Goal: Task Accomplishment & Management: Use online tool/utility

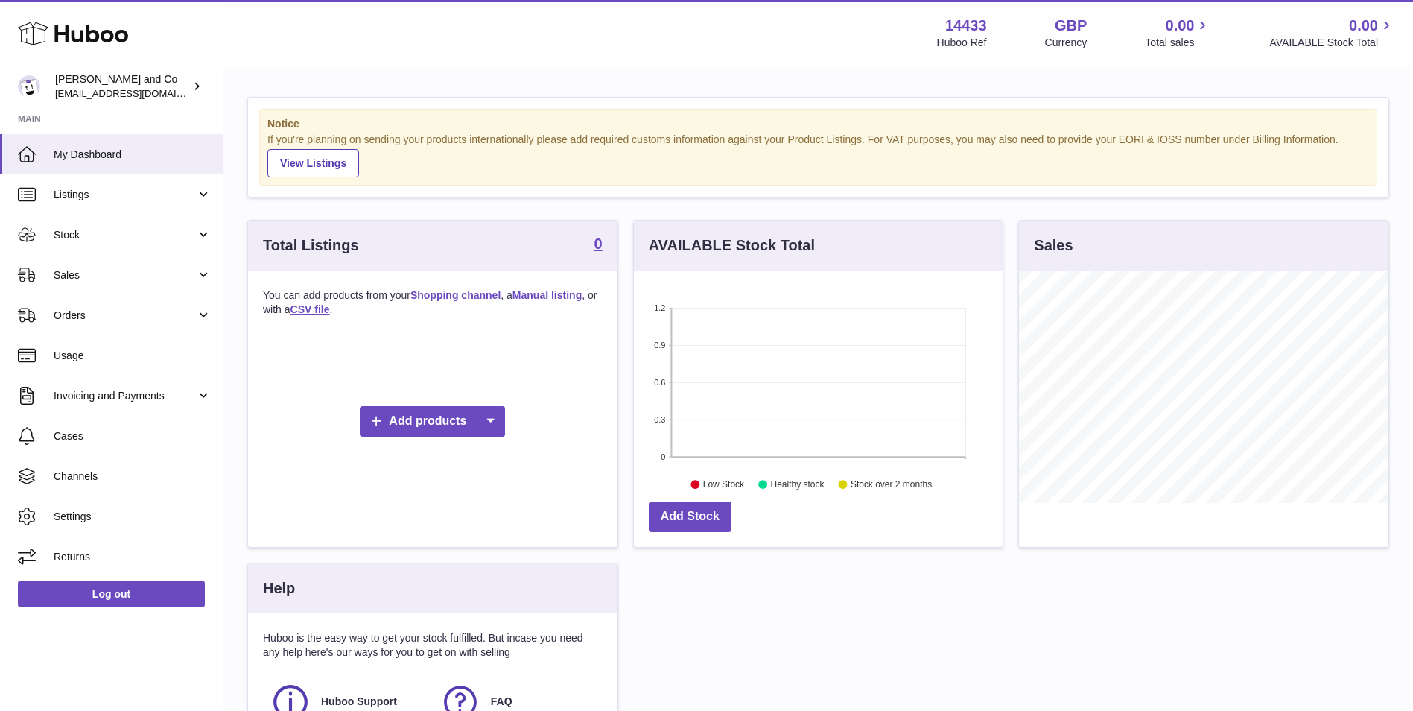
scroll to position [232, 369]
click at [109, 477] on span "Channels" at bounding box center [133, 476] width 158 height 14
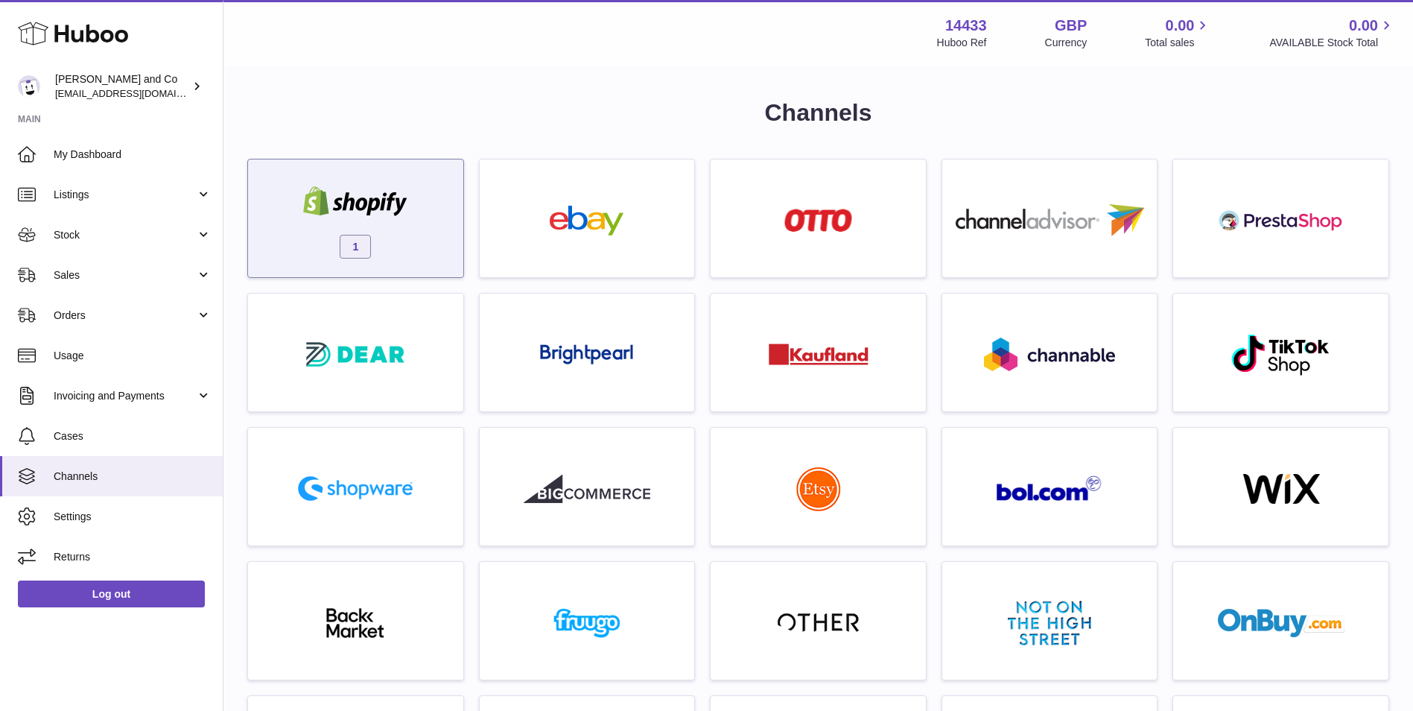
click at [420, 203] on div "1" at bounding box center [355, 221] width 200 height 95
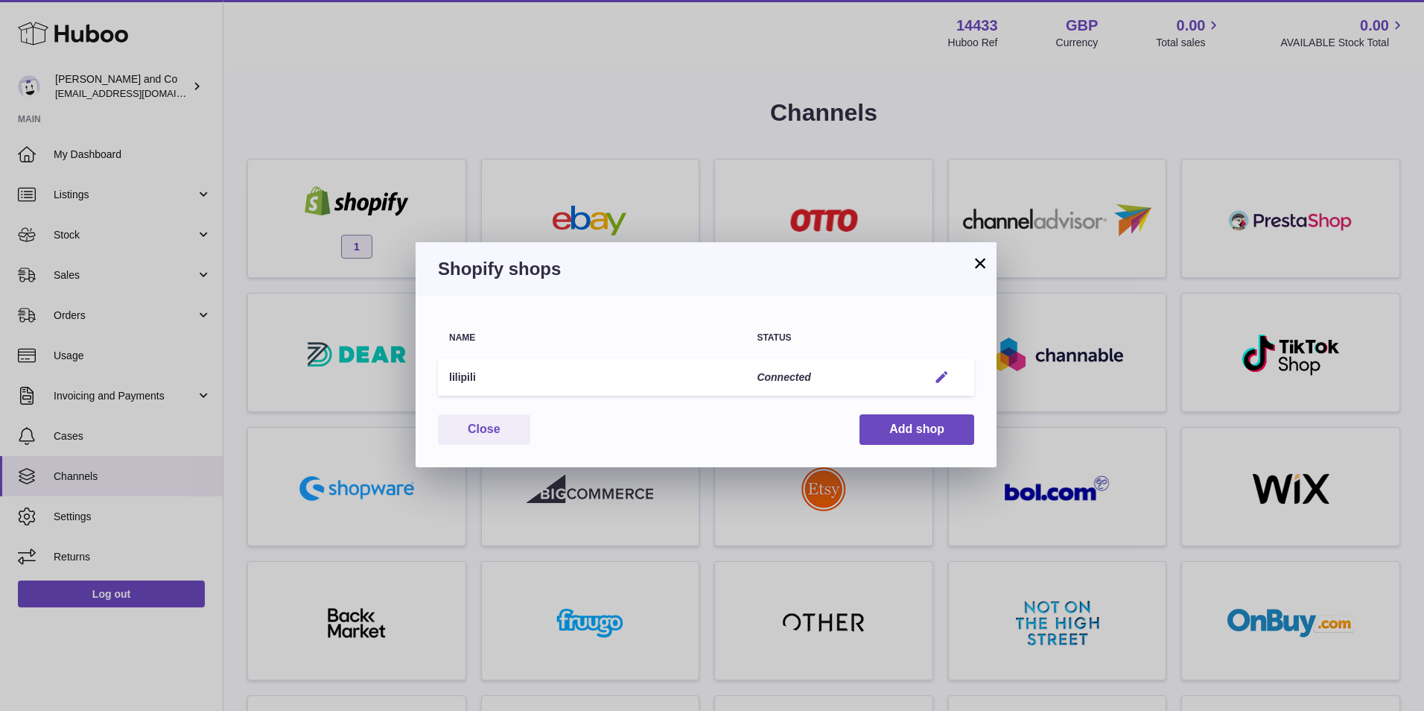
click at [944, 377] on em "button" at bounding box center [942, 377] width 16 height 16
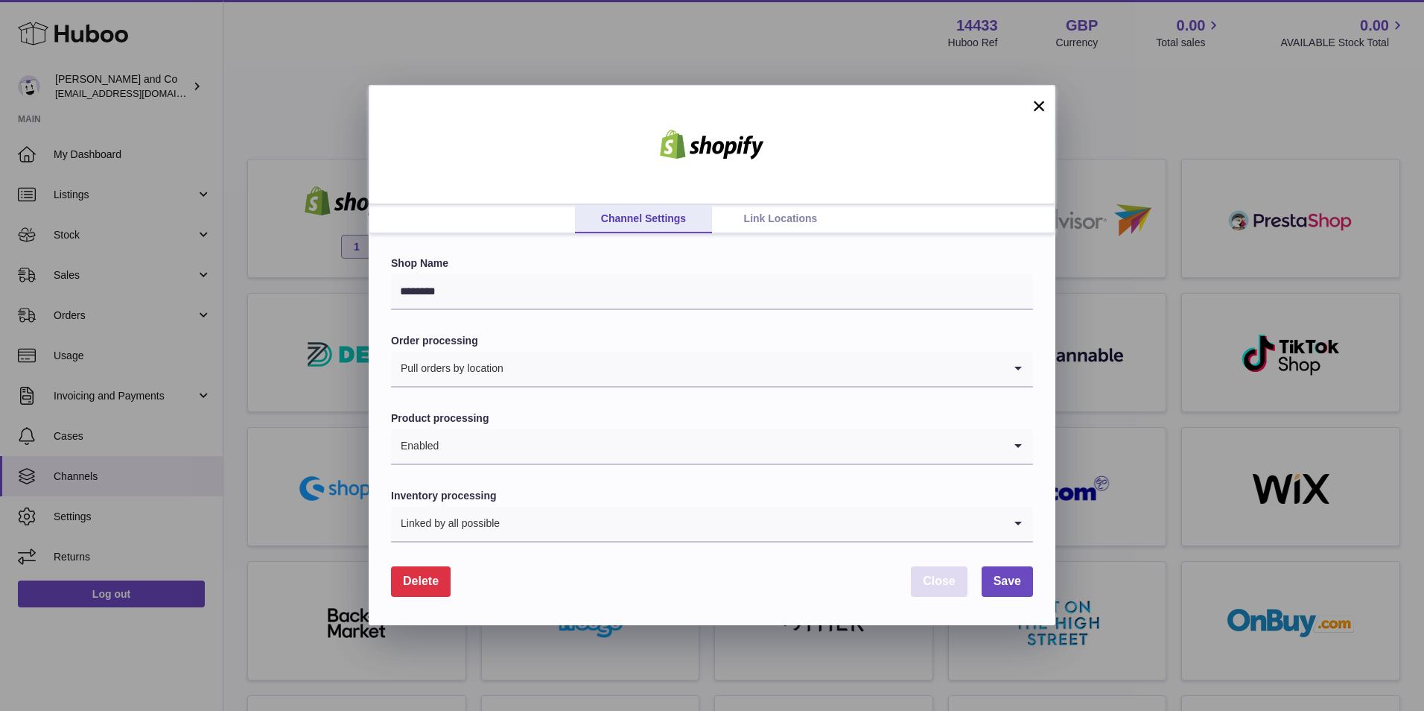
click at [936, 591] on button "Close" at bounding box center [939, 581] width 57 height 31
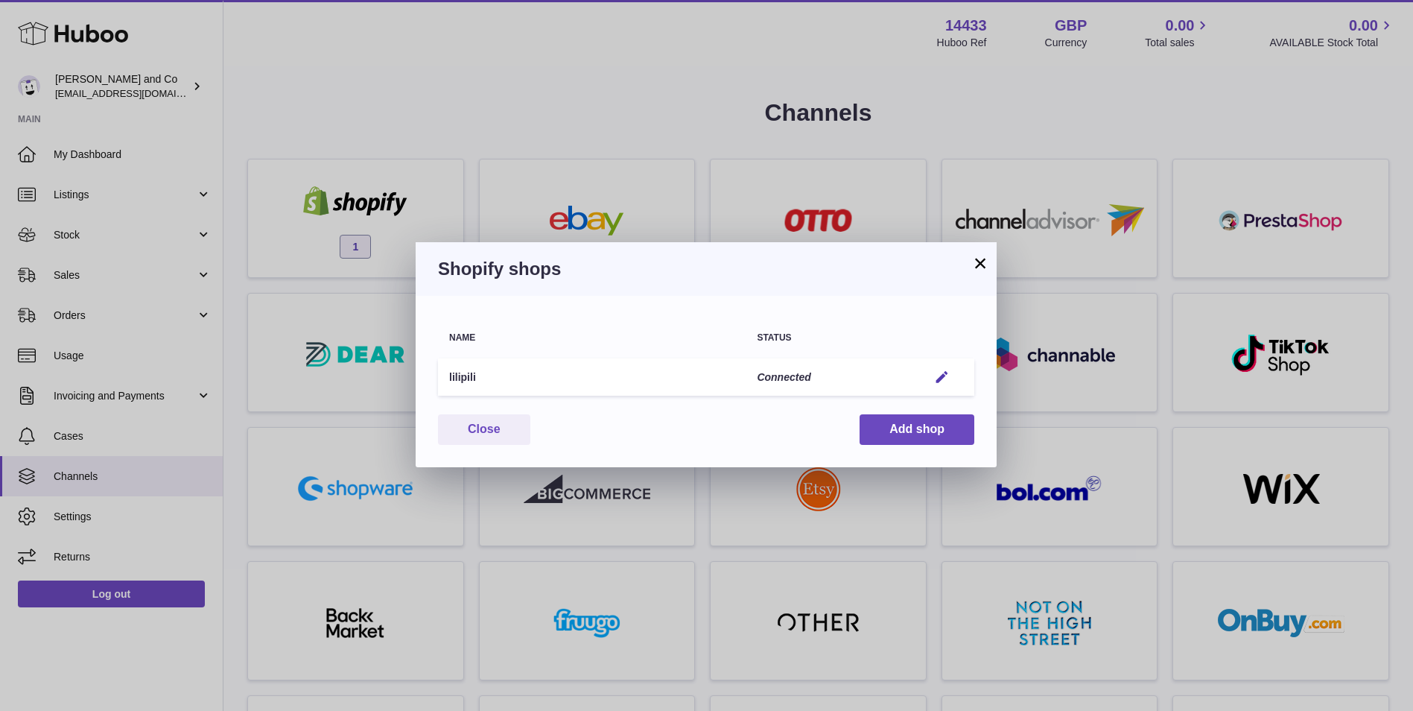
click at [974, 256] on button "×" at bounding box center [980, 263] width 18 height 18
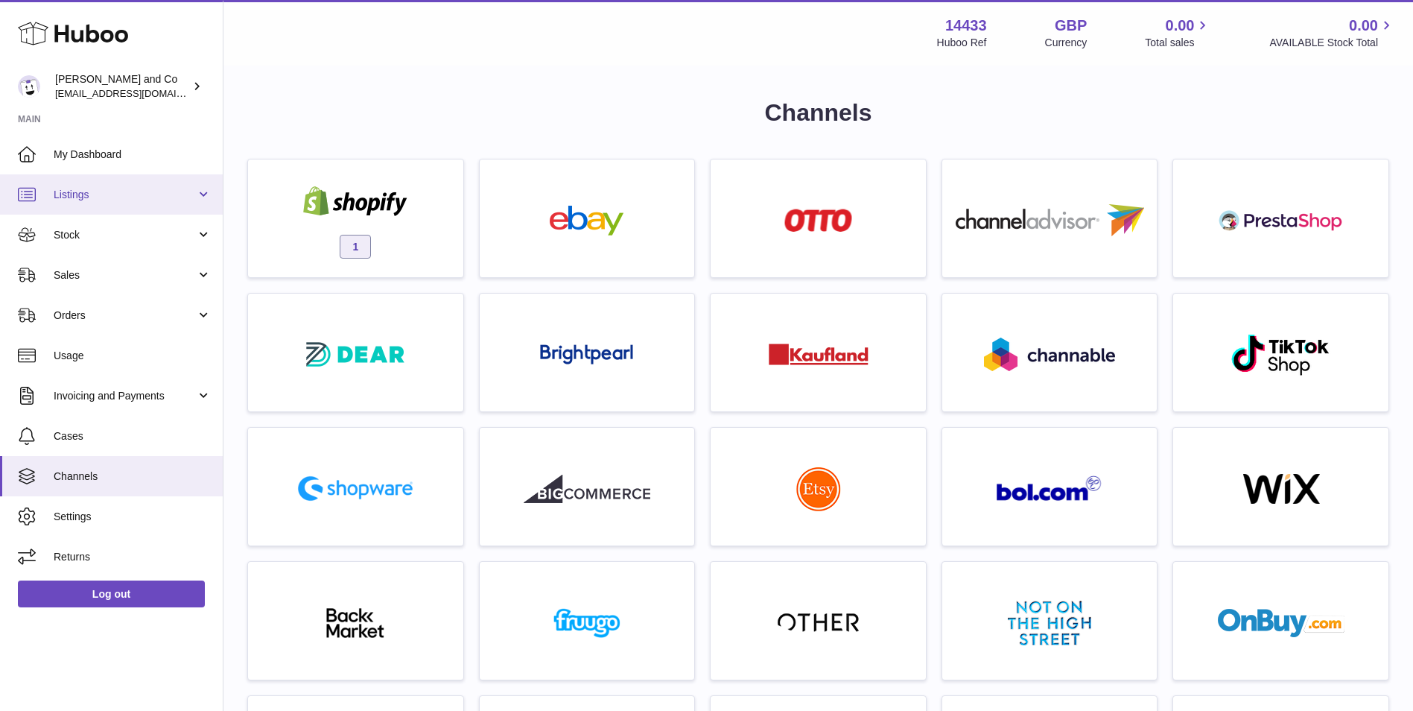
click at [77, 201] on span "Listings" at bounding box center [125, 195] width 142 height 14
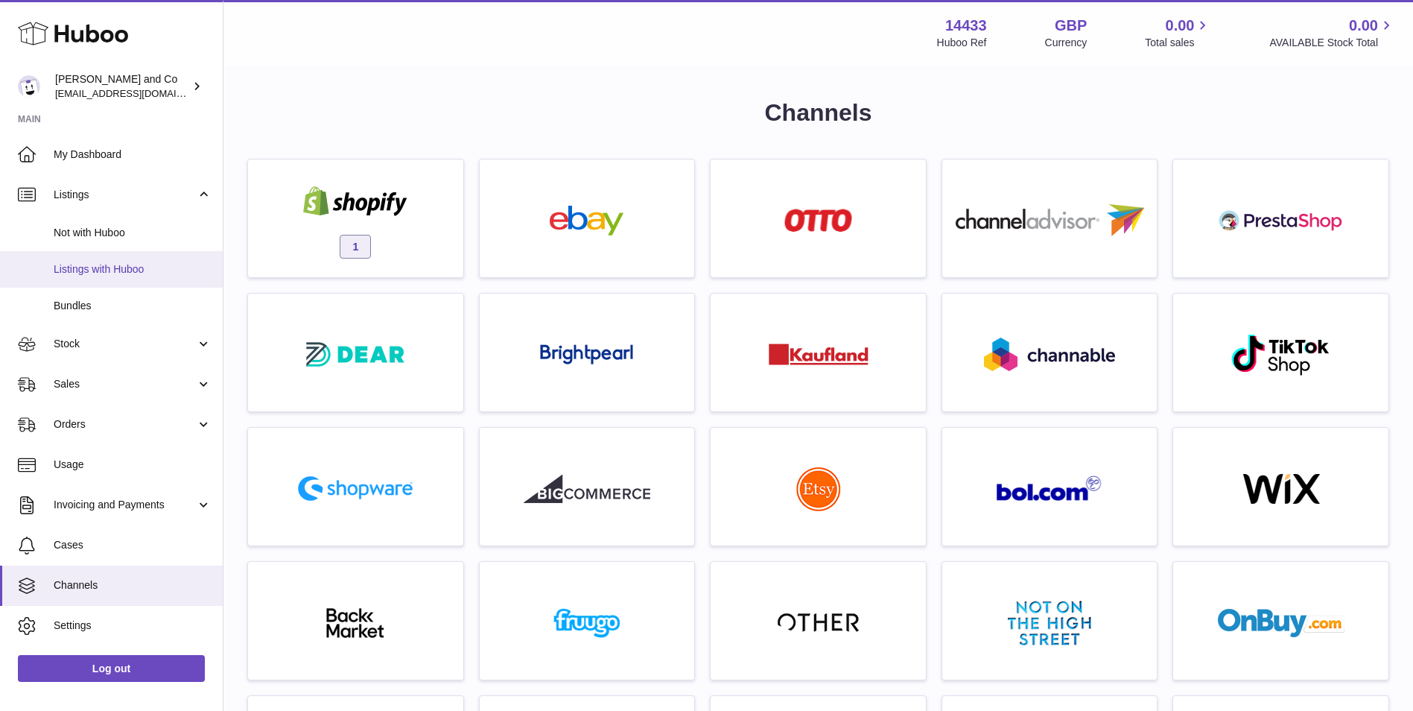
click at [112, 271] on span "Listings with Huboo" at bounding box center [133, 269] width 158 height 14
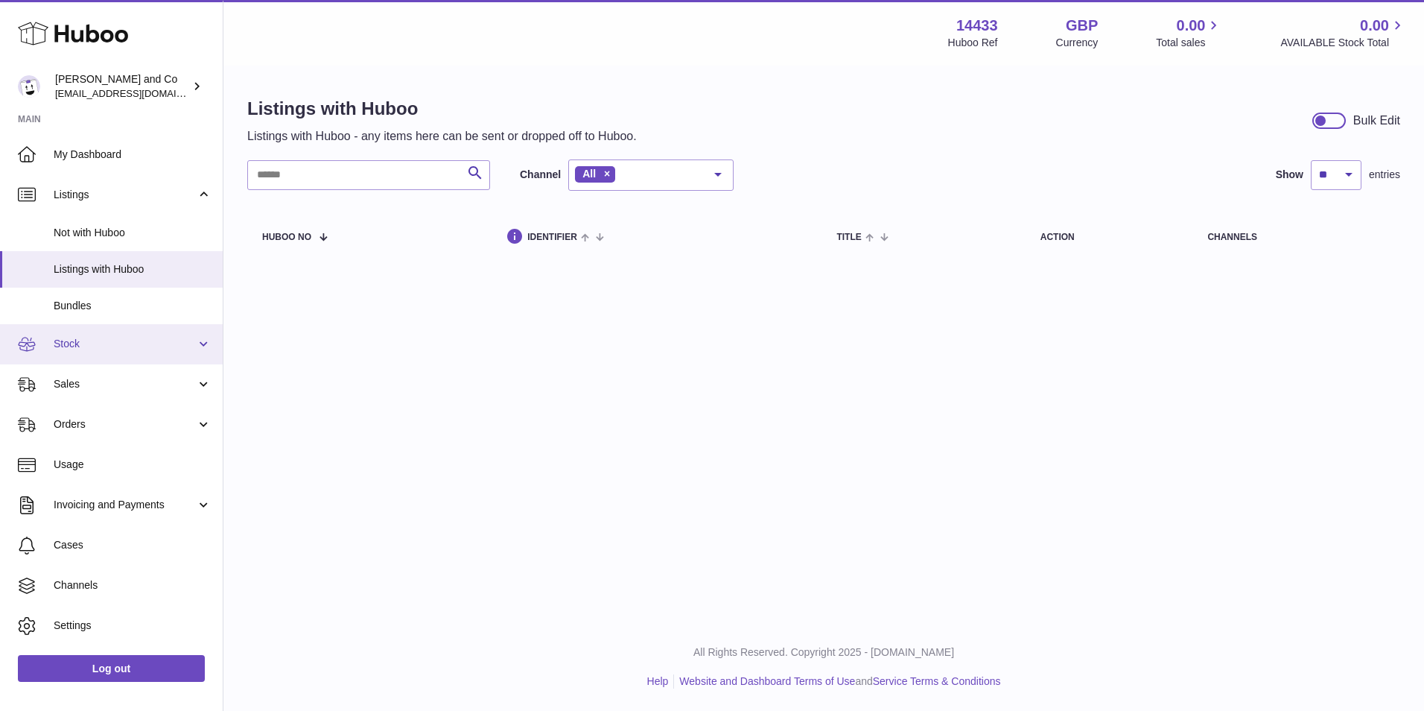
click at [120, 350] on span "Stock" at bounding box center [125, 344] width 142 height 14
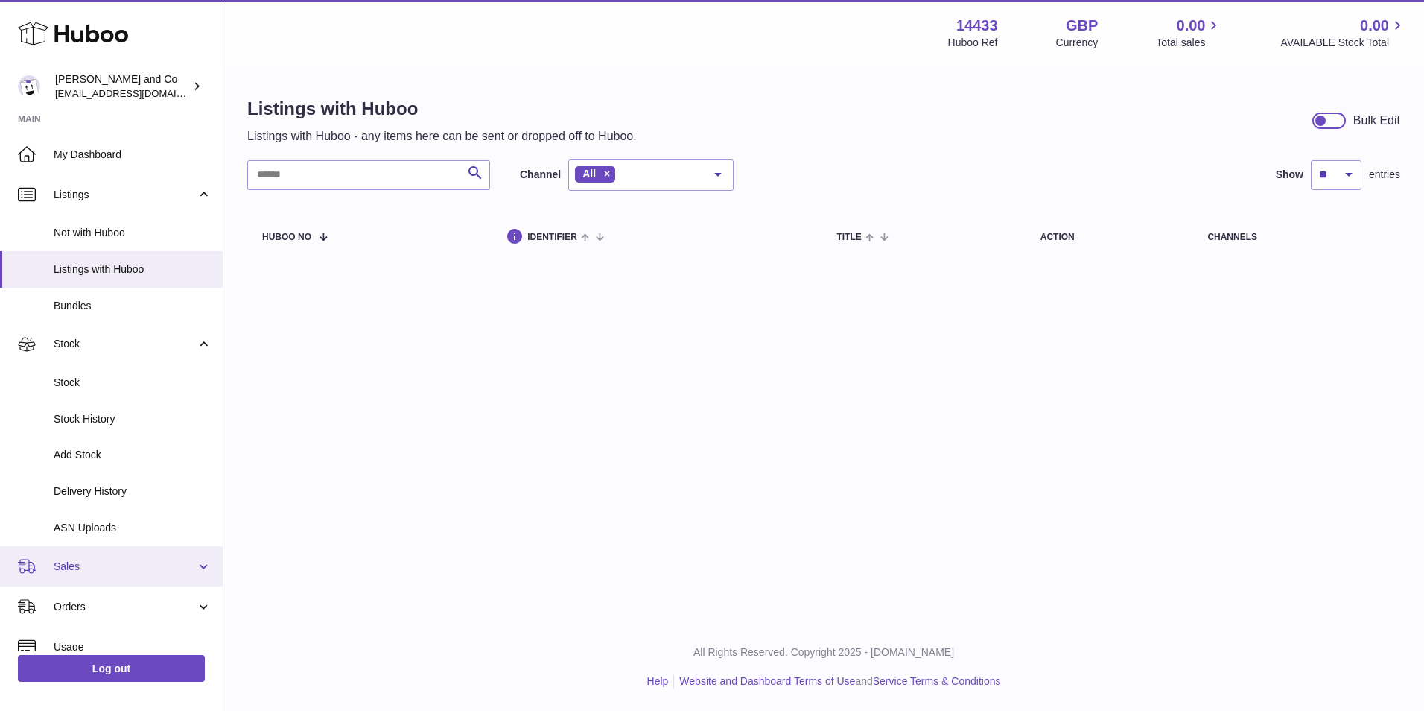
click at [93, 571] on span "Sales" at bounding box center [125, 566] width 142 height 14
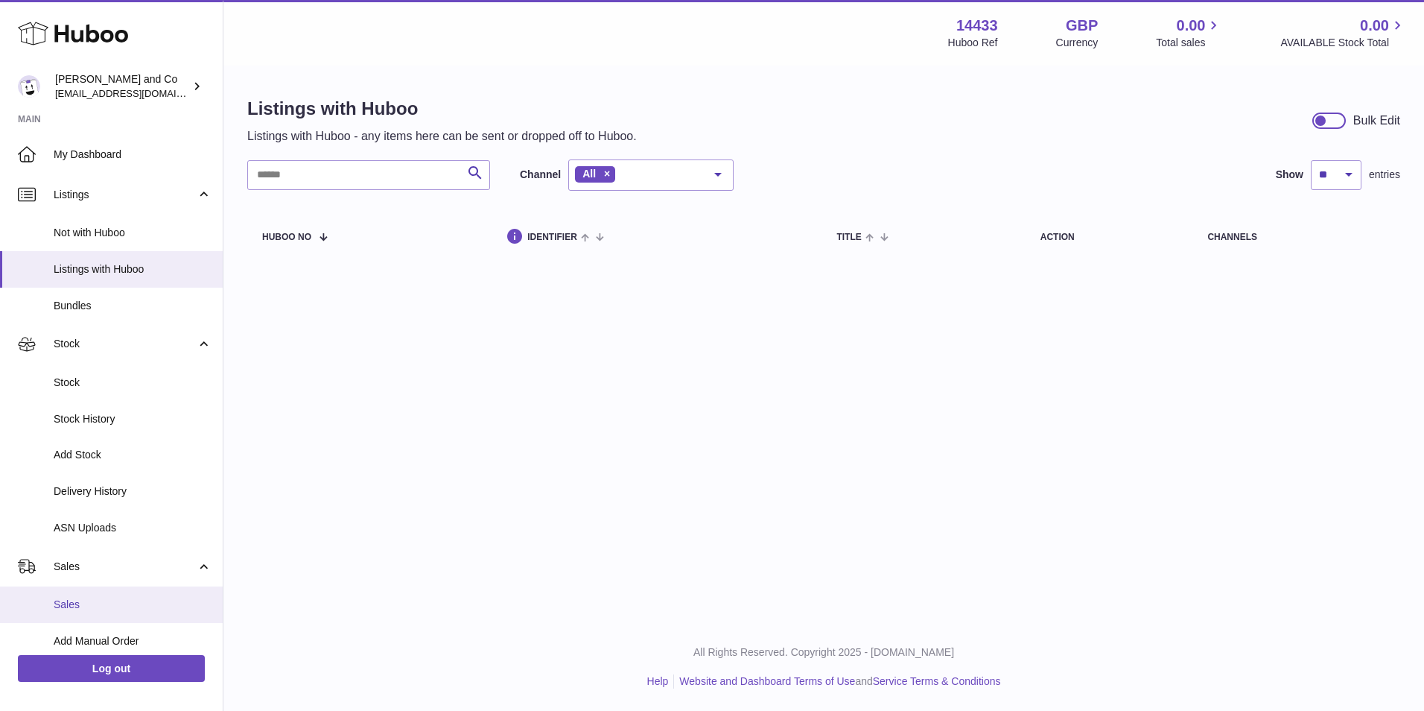
click at [94, 595] on link "Sales" at bounding box center [111, 604] width 223 height 36
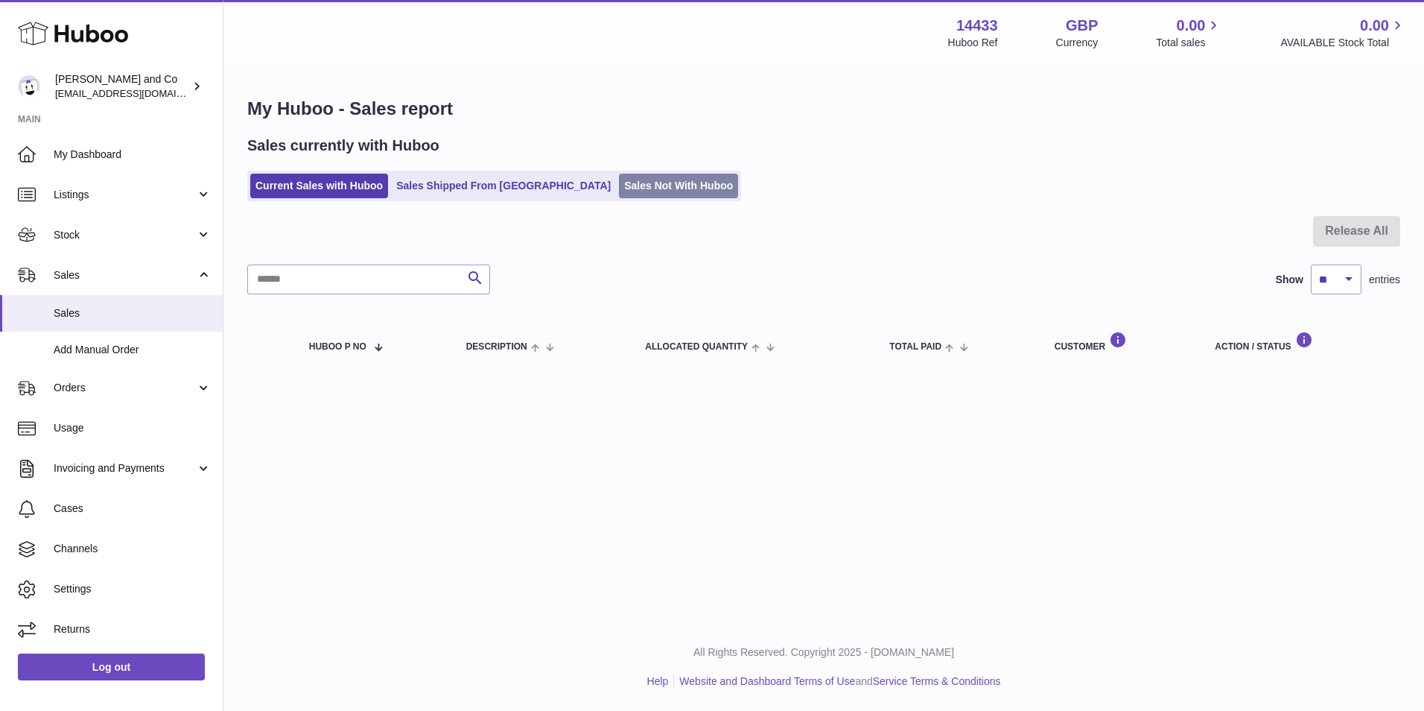
click at [619, 177] on link "Sales Not With Huboo" at bounding box center [678, 186] width 119 height 25
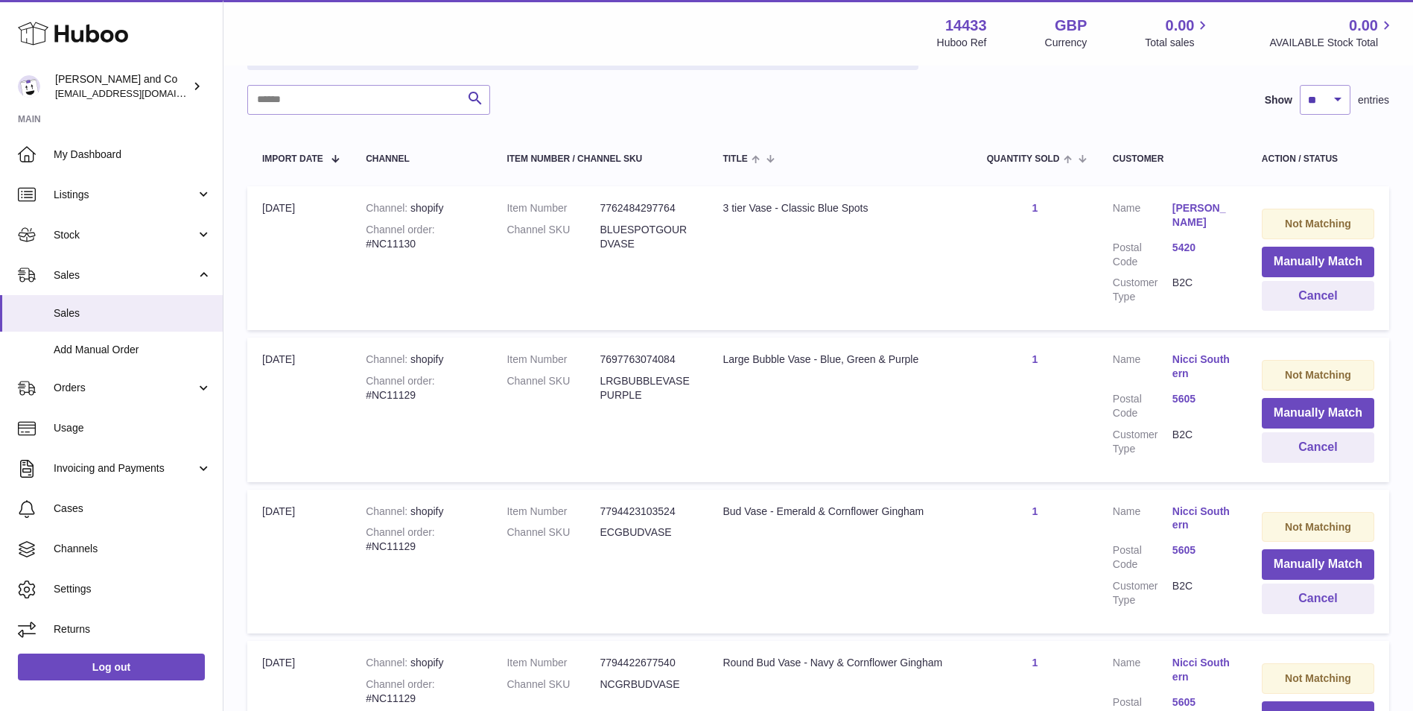
scroll to position [248, 0]
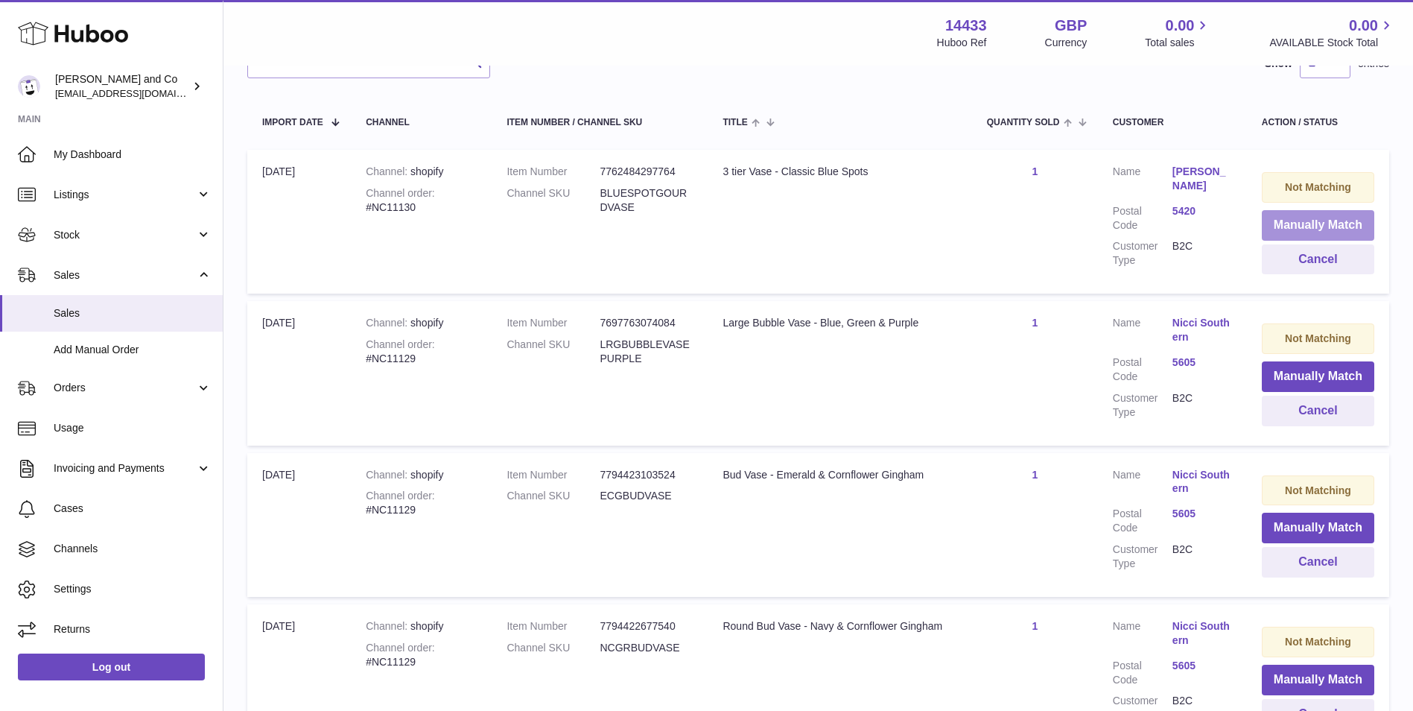
click at [1292, 213] on button "Manually Match" at bounding box center [1318, 225] width 112 height 31
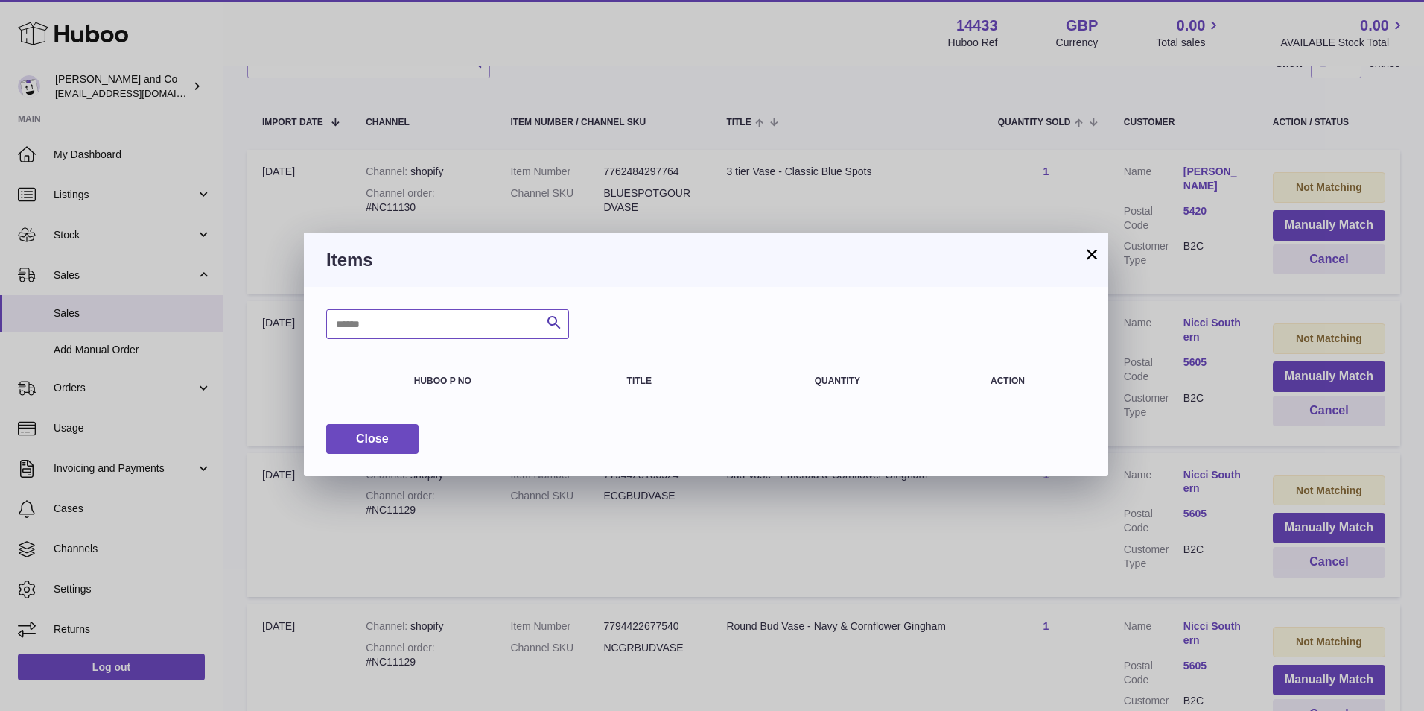
click at [429, 316] on input "text" at bounding box center [447, 324] width 243 height 30
click at [404, 437] on button "Close" at bounding box center [372, 439] width 92 height 31
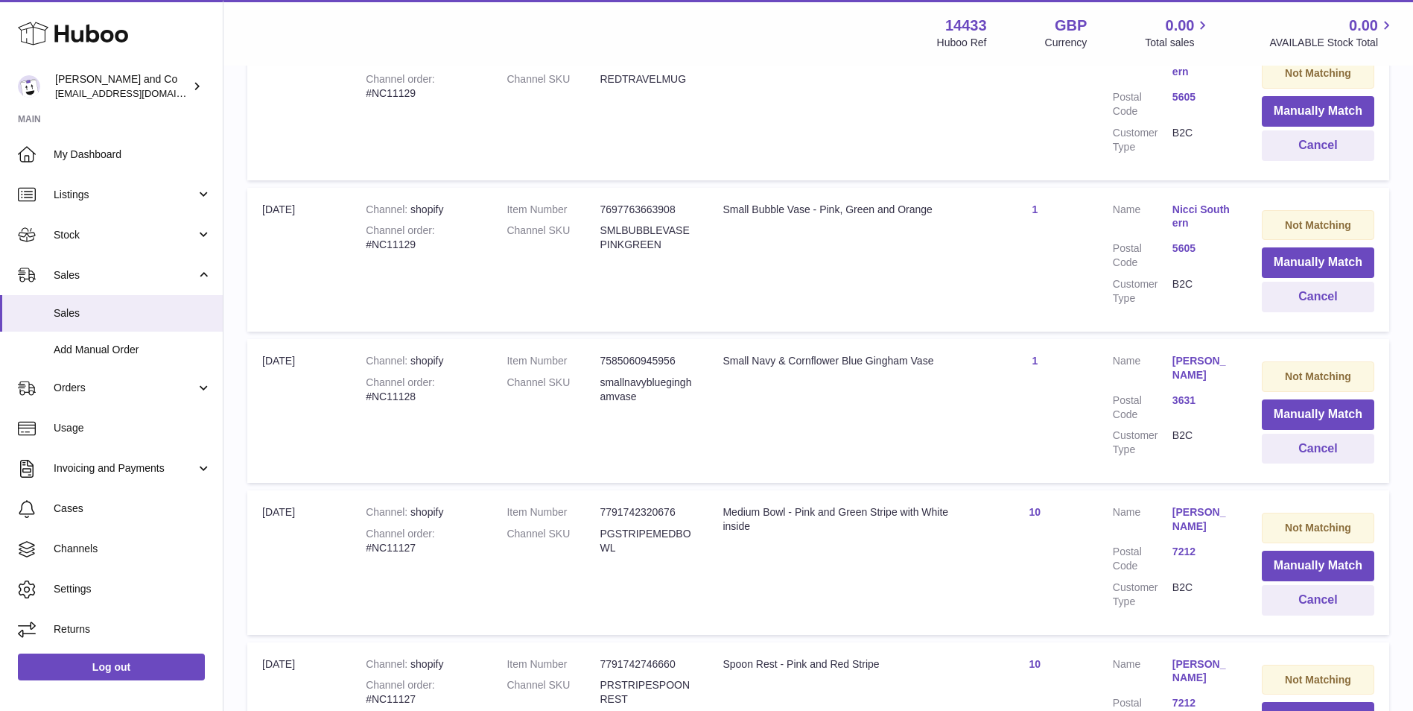
scroll to position [1357, 0]
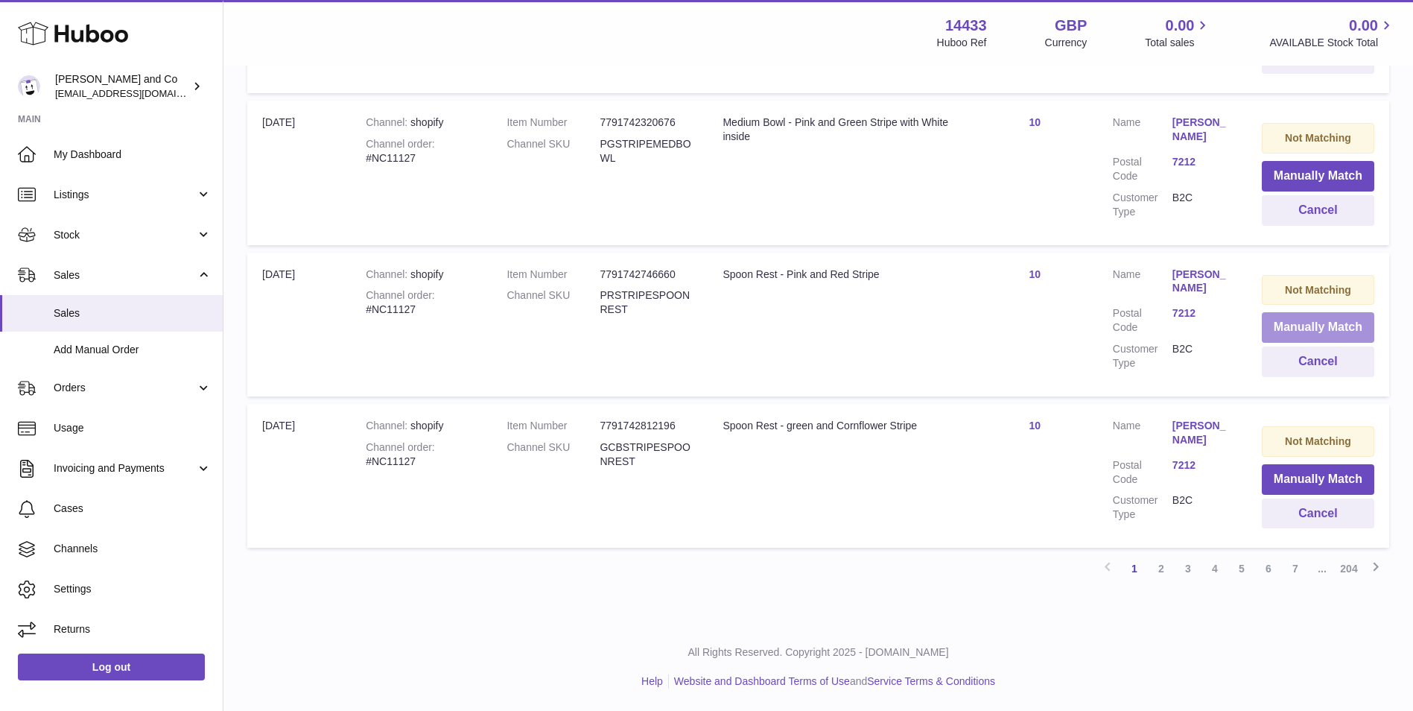
click at [1333, 335] on button "Manually Match" at bounding box center [1318, 327] width 112 height 31
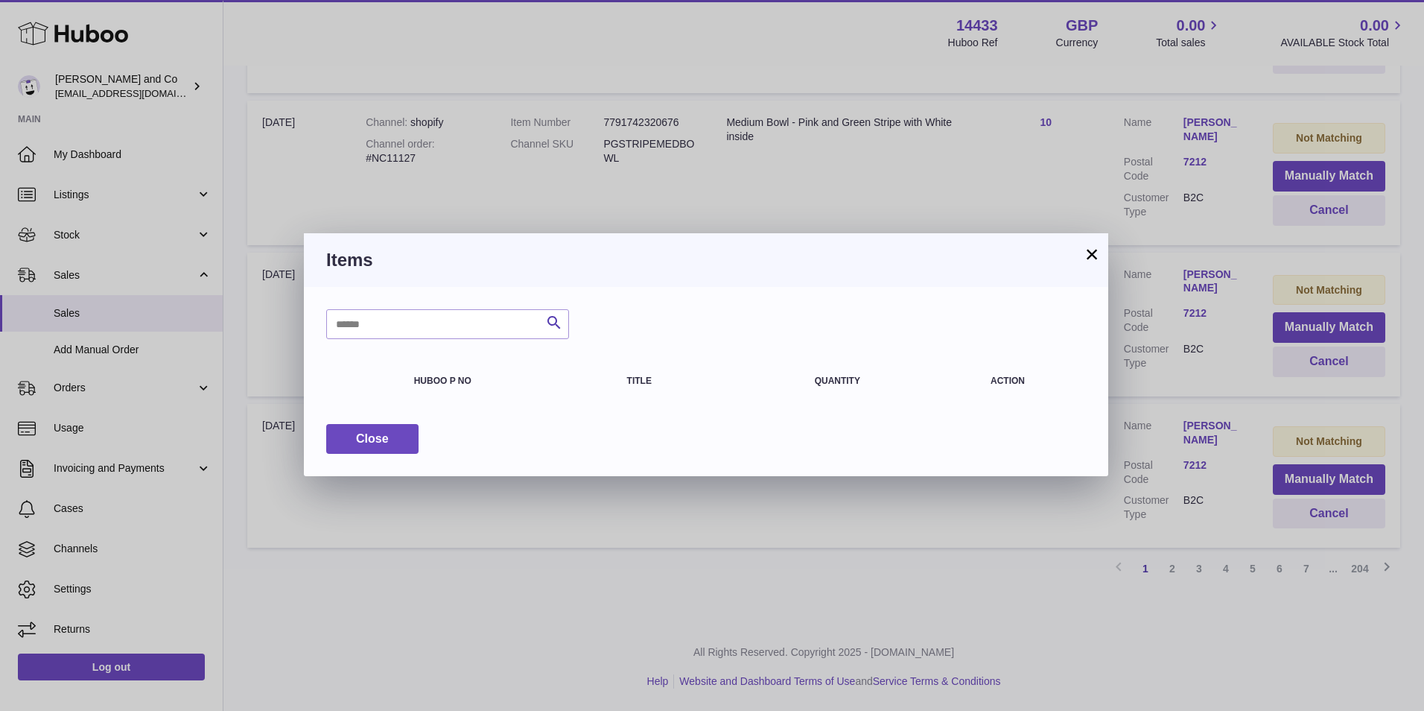
click at [1091, 250] on button "×" at bounding box center [1092, 254] width 18 height 18
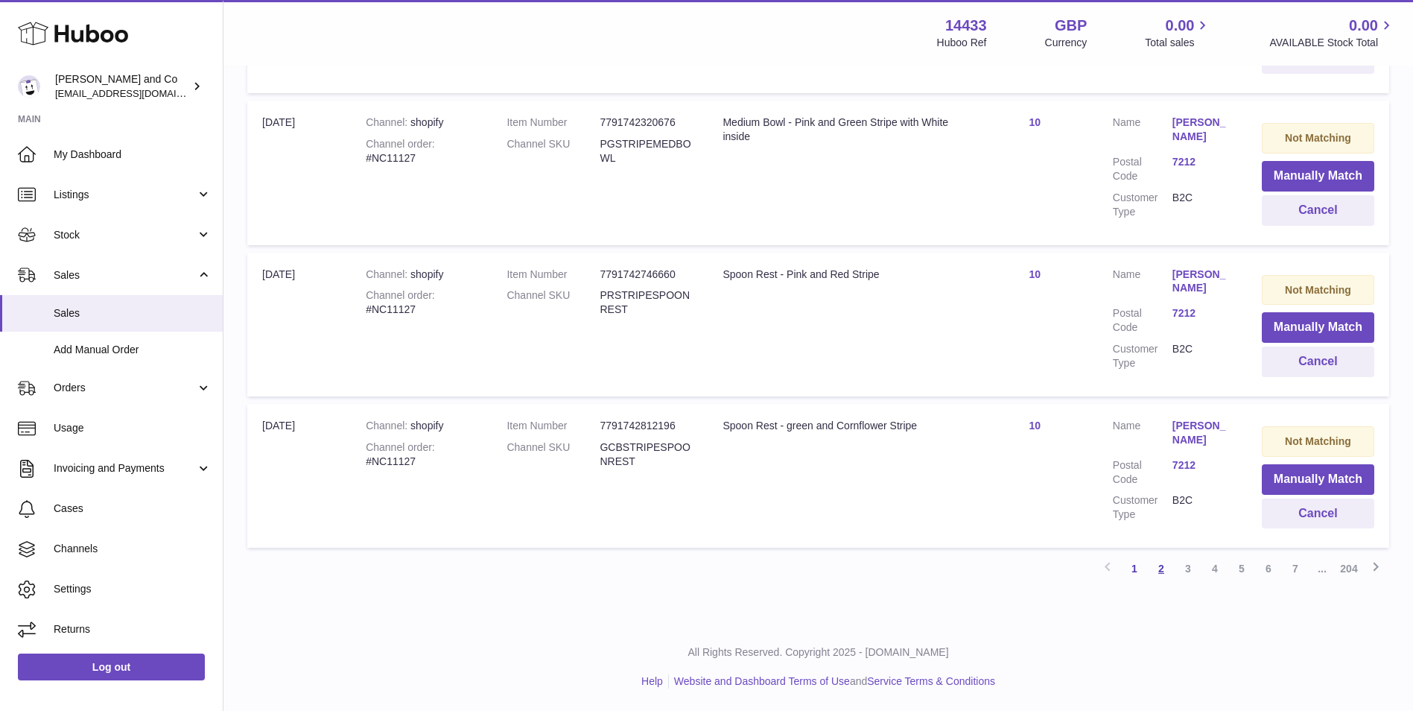
click at [1150, 570] on link "2" at bounding box center [1161, 568] width 27 height 27
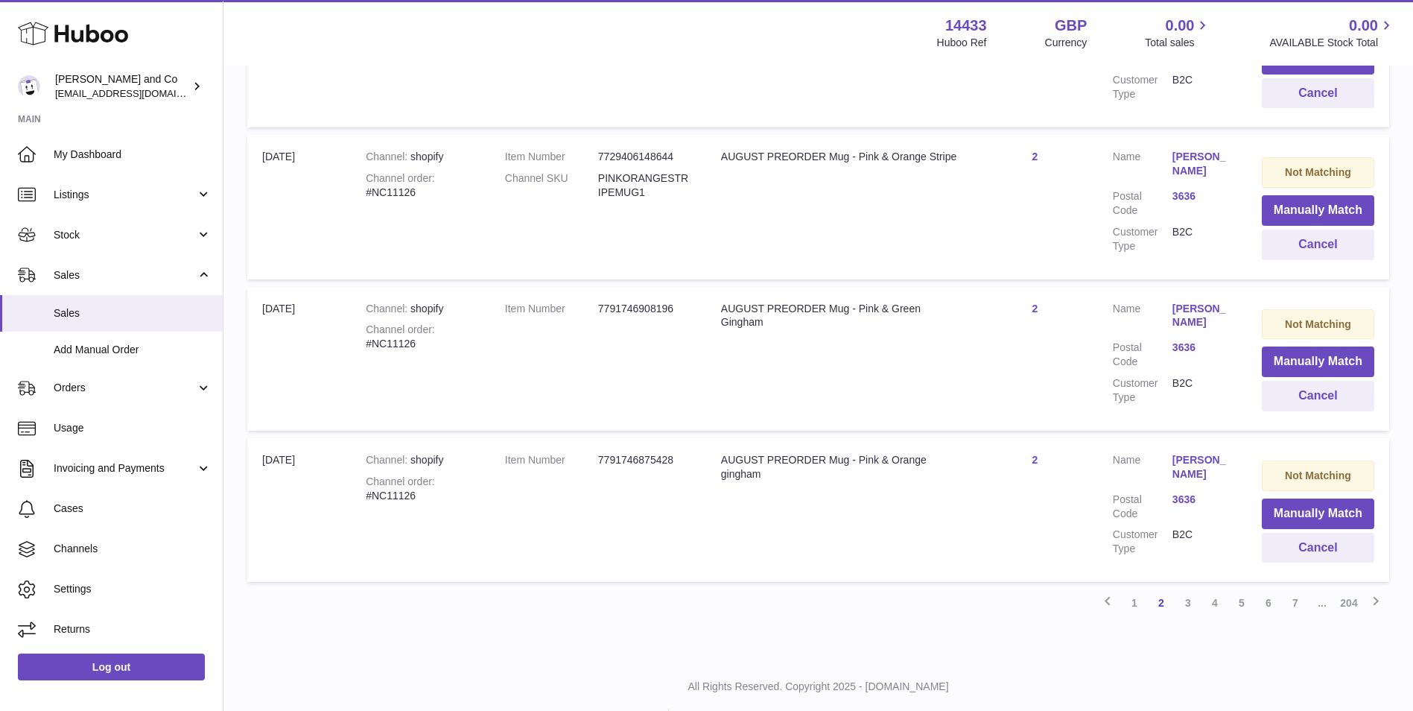
scroll to position [1357, 0]
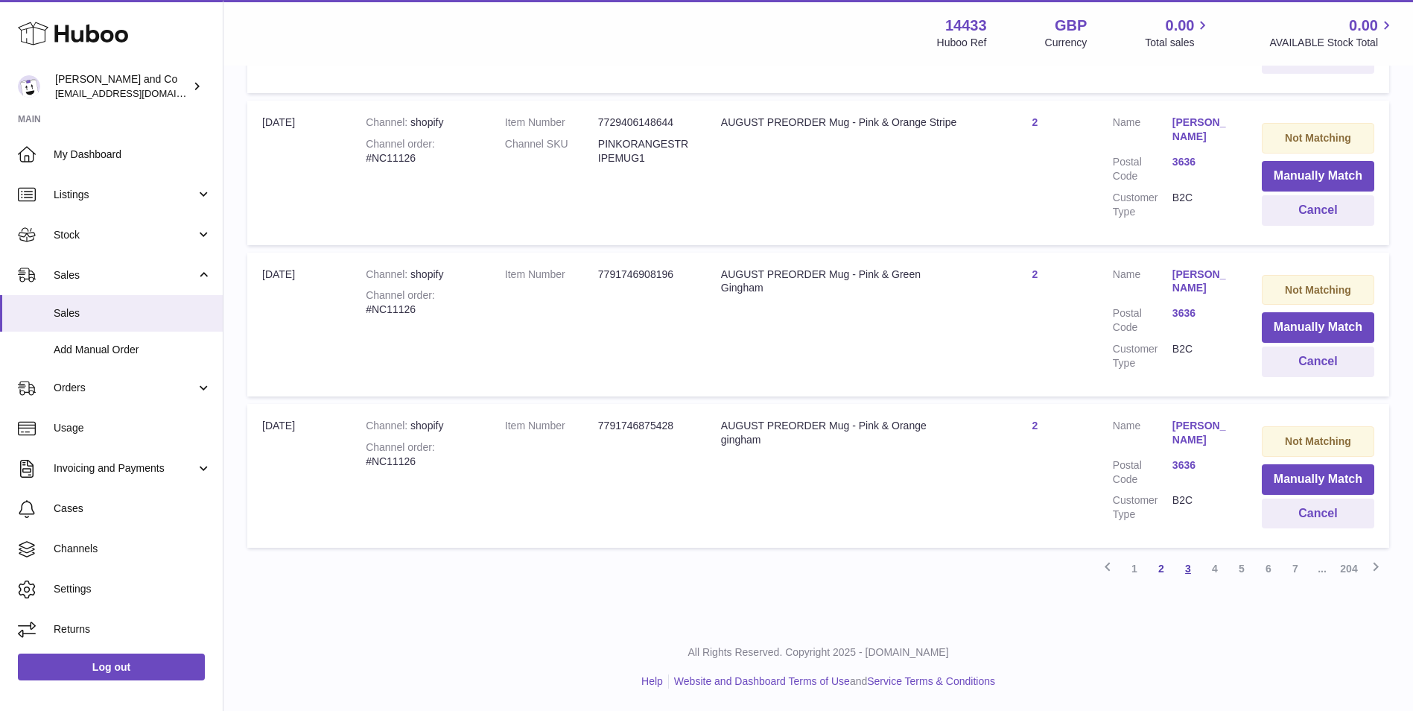
click at [1198, 571] on link "3" at bounding box center [1188, 568] width 27 height 27
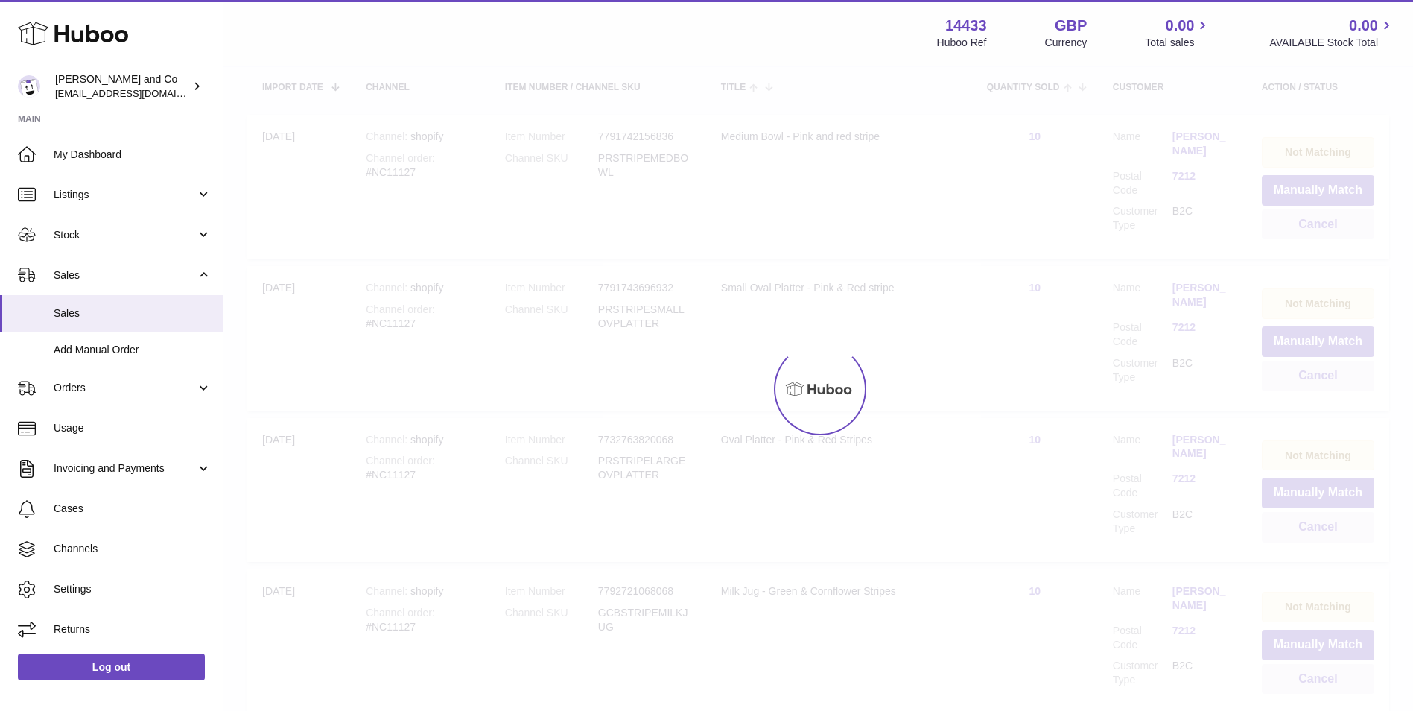
scroll to position [67, 0]
